Goal: Information Seeking & Learning: Learn about a topic

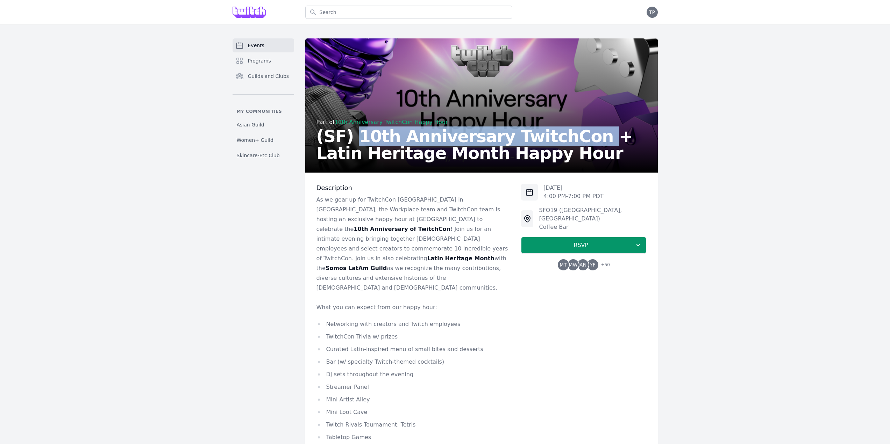
drag, startPoint x: 346, startPoint y: 147, endPoint x: 568, endPoint y: 147, distance: 221.3
click at [570, 146] on h2 "(SF) 10th Anniversary TwitchCon + Latin Heritage Month Happy Hour" at bounding box center [481, 145] width 330 height 34
copy h2 "10th Anniversary TwitchCon"
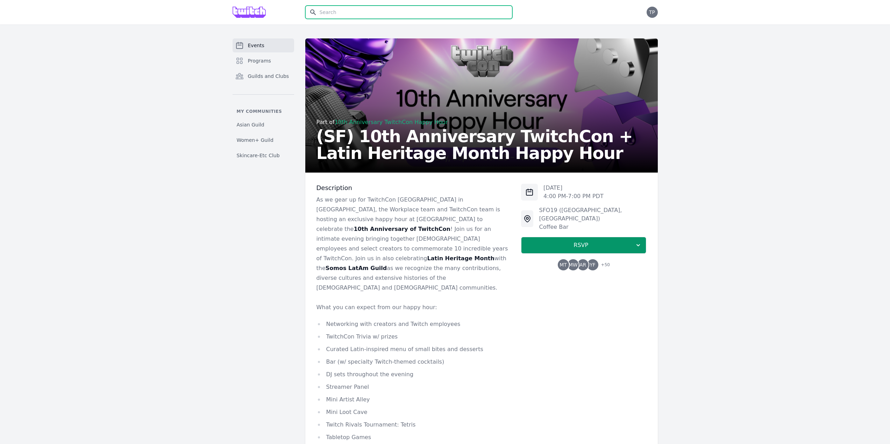
click at [343, 13] on input "text" at bounding box center [408, 12] width 207 height 13
paste input "10th Anniversary TwitchCon"
type input "10th Anniversary TwitchCon"
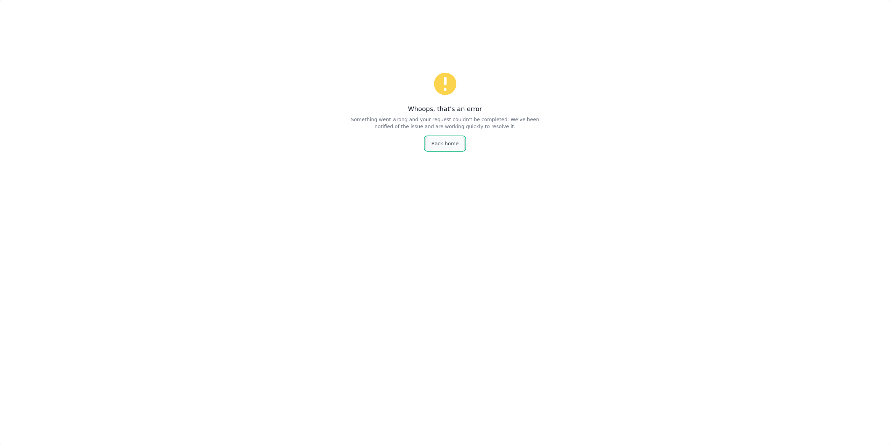
click at [435, 150] on link "Back home" at bounding box center [444, 143] width 39 height 13
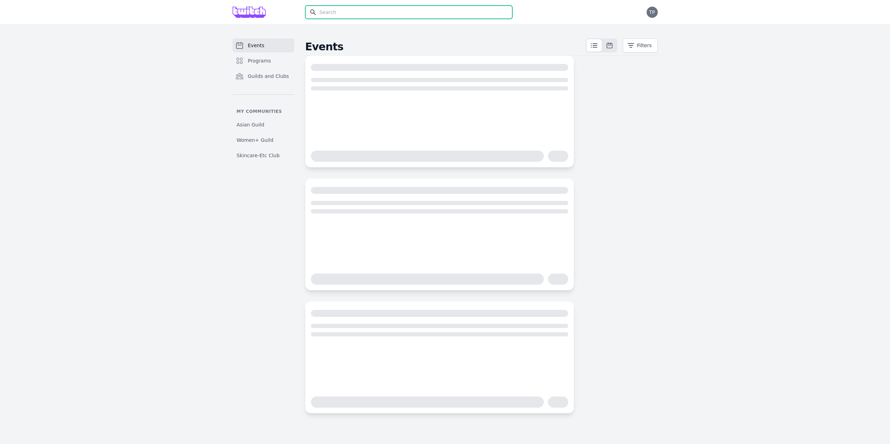
click at [351, 17] on input "text" at bounding box center [408, 12] width 207 height 13
paste input "10th Anniversary TwitchCon"
type input "10th Anniversary TwitchCon"
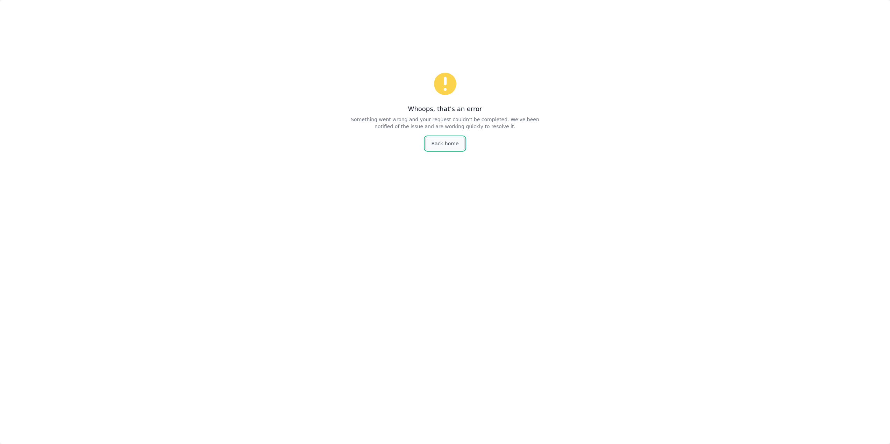
click at [447, 150] on link "Back home" at bounding box center [444, 143] width 39 height 13
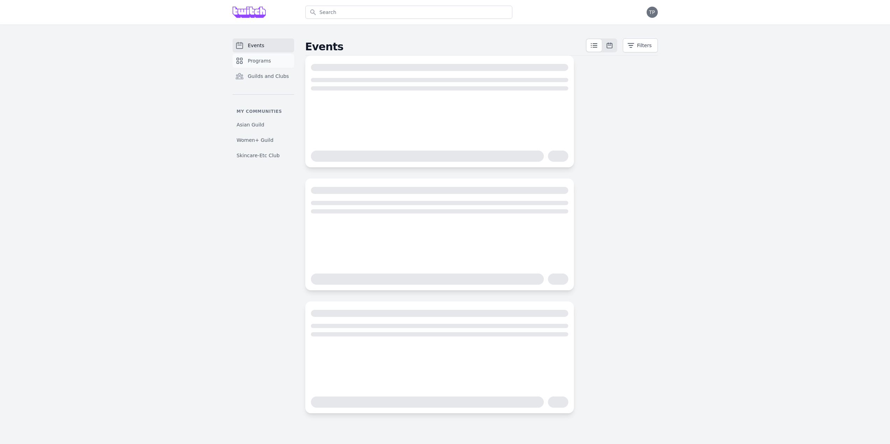
click at [249, 64] on span "Programs" at bounding box center [259, 60] width 23 height 7
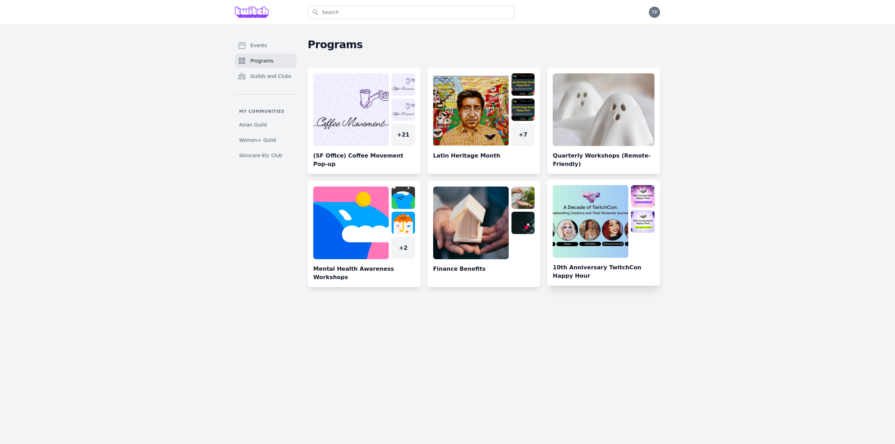
click at [635, 284] on link at bounding box center [603, 235] width 113 height 101
